Goal: Transaction & Acquisition: Purchase product/service

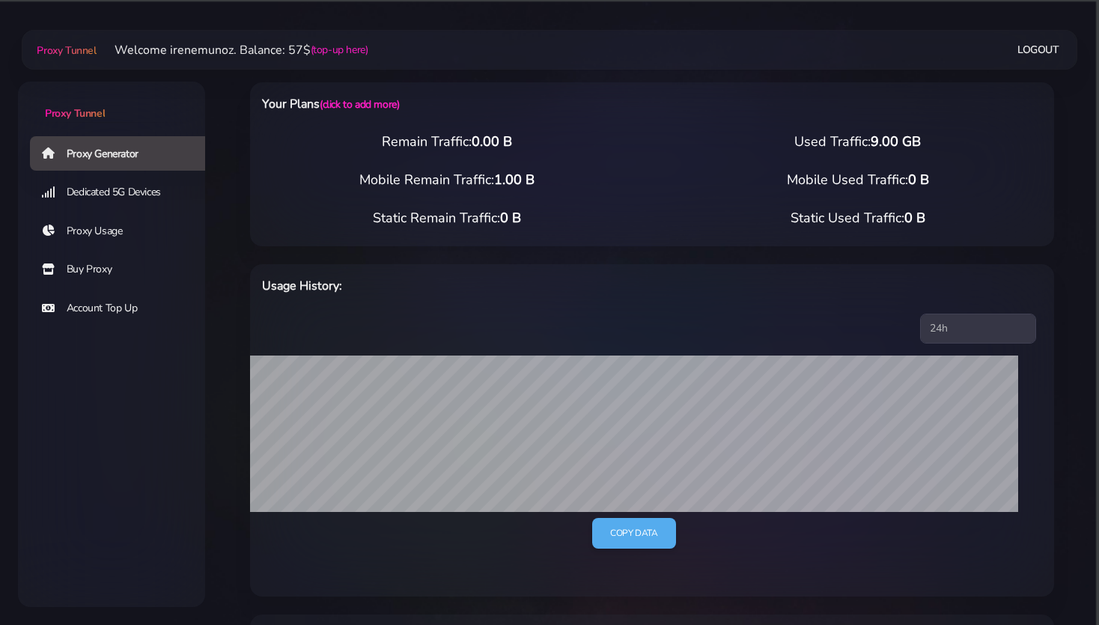
click at [114, 411] on div "Proxy Generator Dedicated 5G Devices Proxy Usage Buy Proxy Account Top Up" at bounding box center [111, 313] width 187 height 356
click at [88, 266] on link "Buy Proxy" at bounding box center [123, 269] width 187 height 34
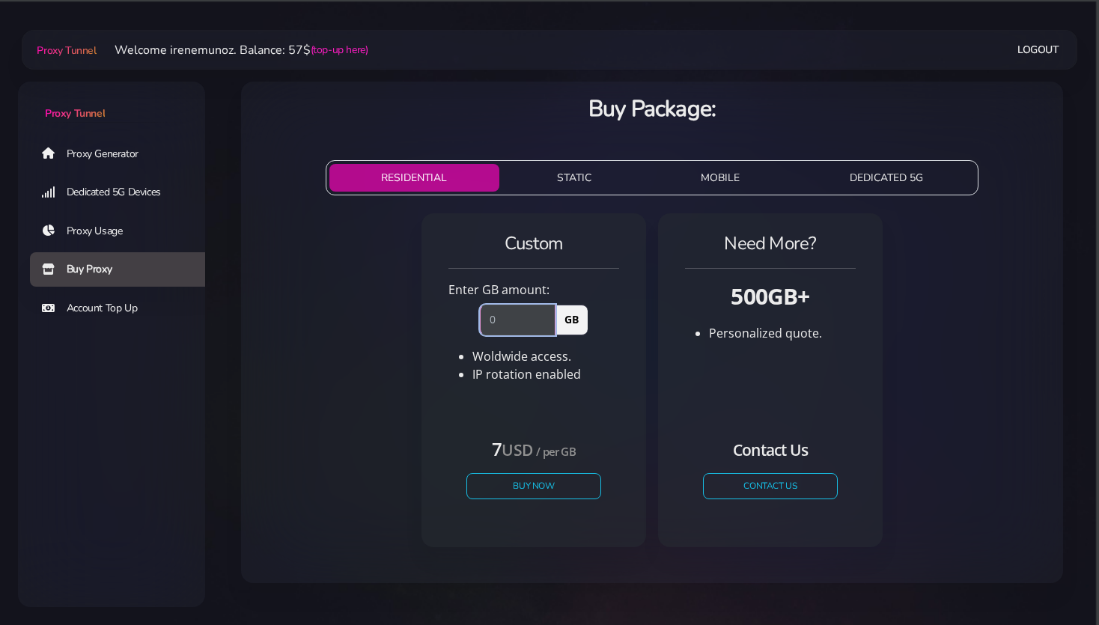
drag, startPoint x: 513, startPoint y: 317, endPoint x: 472, endPoint y: 305, distance: 42.9
click at [480, 305] on input "number" at bounding box center [518, 320] width 76 height 30
click at [560, 181] on button "STATIC" at bounding box center [574, 178] width 138 height 28
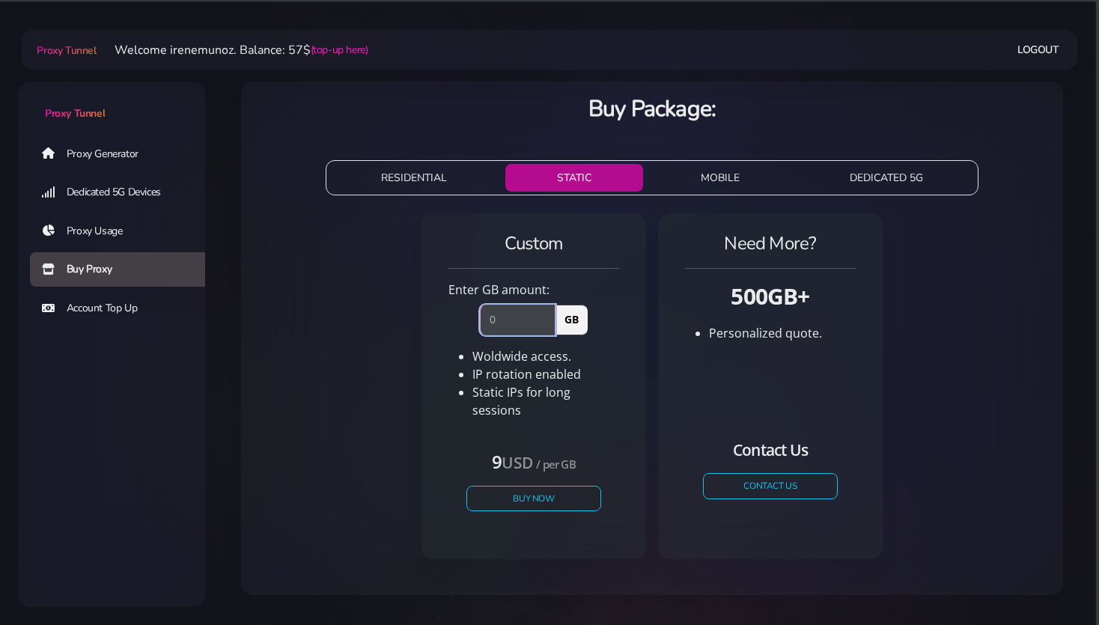
drag, startPoint x: 505, startPoint y: 317, endPoint x: 469, endPoint y: 310, distance: 36.0
click at [480, 310] on input "number" at bounding box center [518, 320] width 76 height 30
type input "1"
click at [528, 493] on button "Buy Now" at bounding box center [534, 498] width 138 height 26
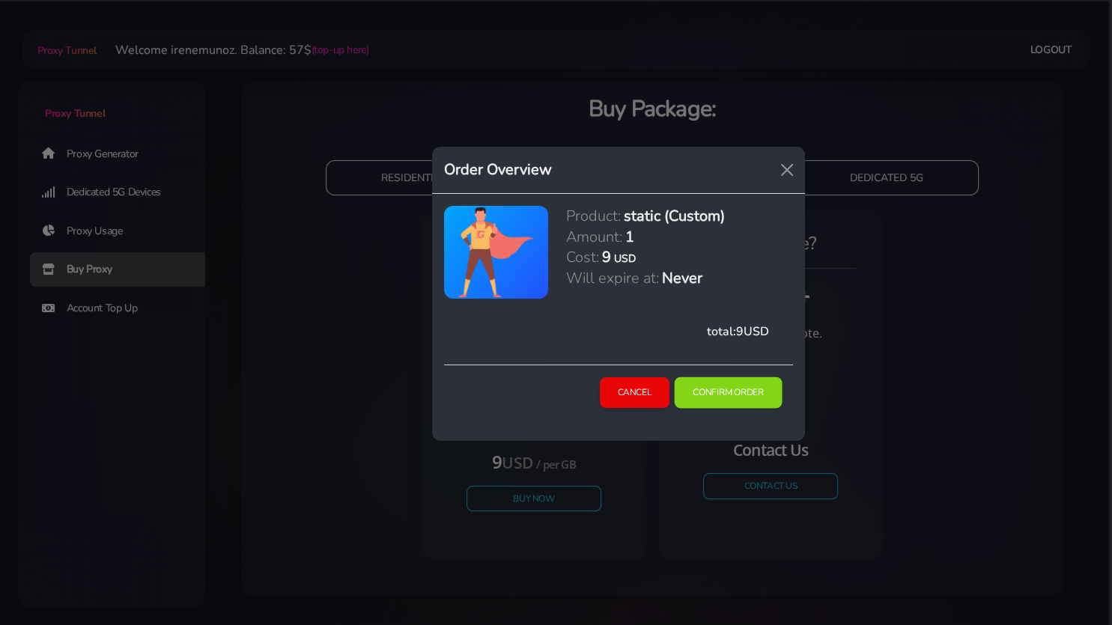
click at [708, 394] on button "Confirm Order" at bounding box center [728, 392] width 108 height 31
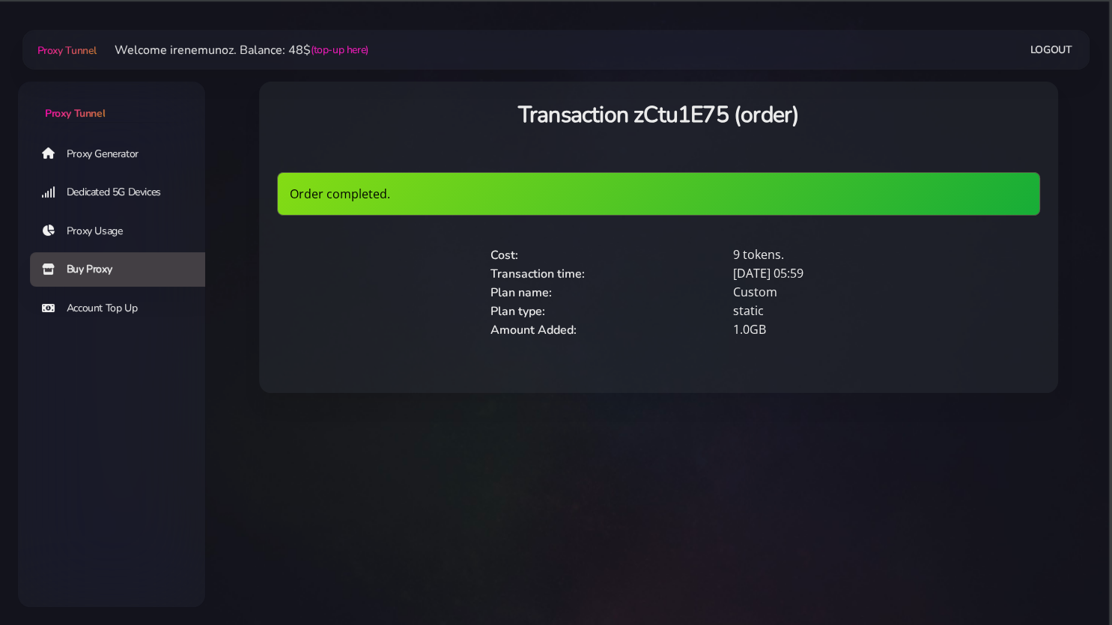
click at [109, 159] on link "Proxy Generator" at bounding box center [123, 153] width 187 height 34
